Goal: Task Accomplishment & Management: Manage account settings

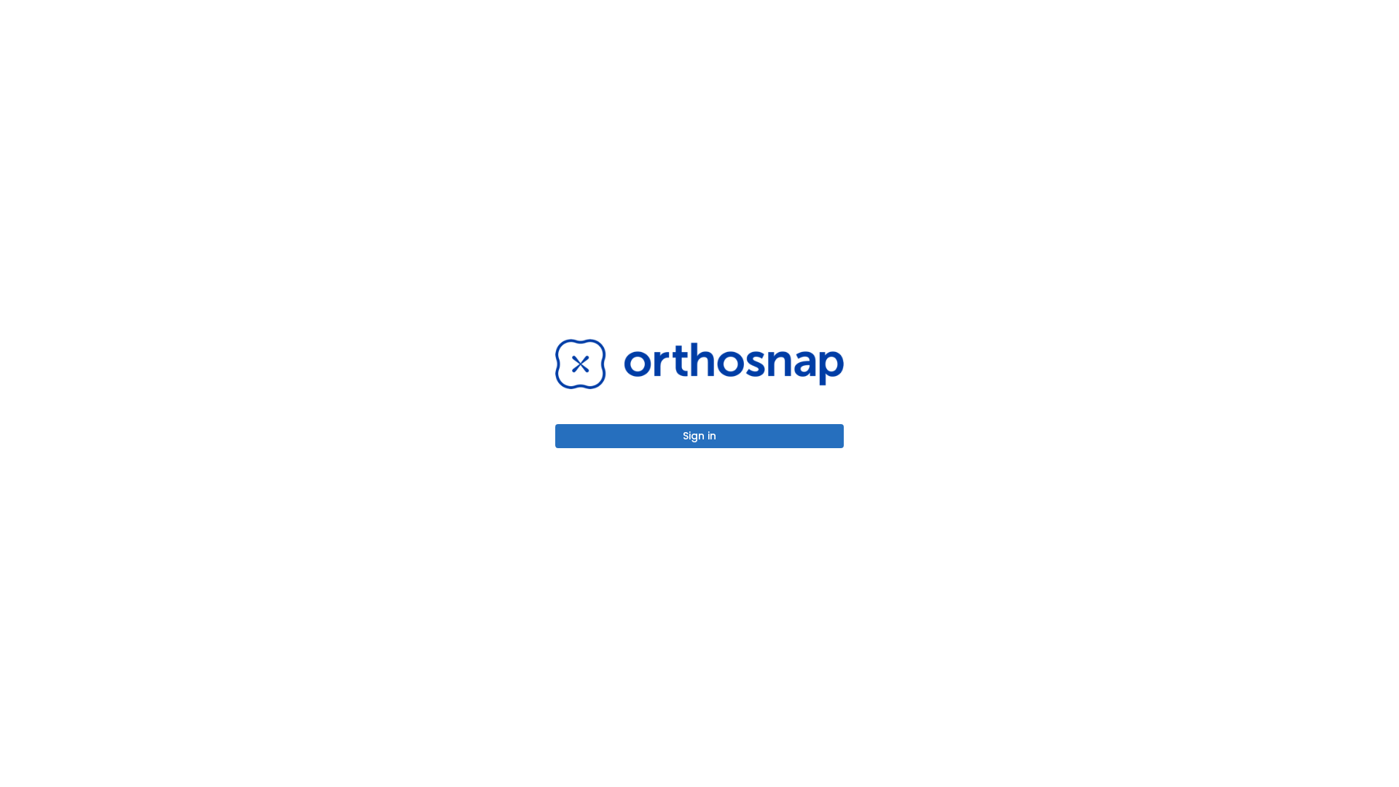
click at [700, 436] on button "Sign in" at bounding box center [699, 436] width 289 height 24
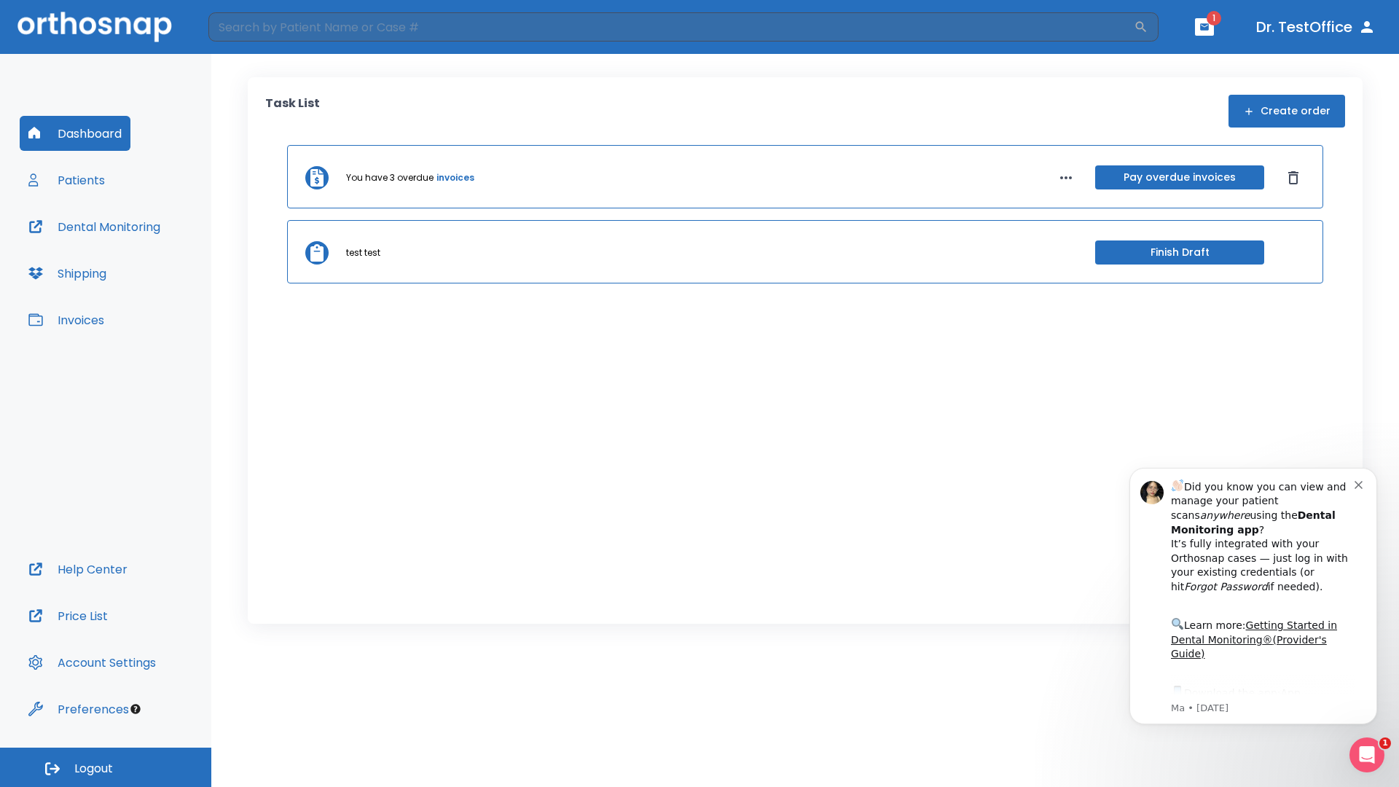
click at [106, 767] on span "Logout" at bounding box center [93, 769] width 39 height 16
